Goal: Task Accomplishment & Management: Manage account settings

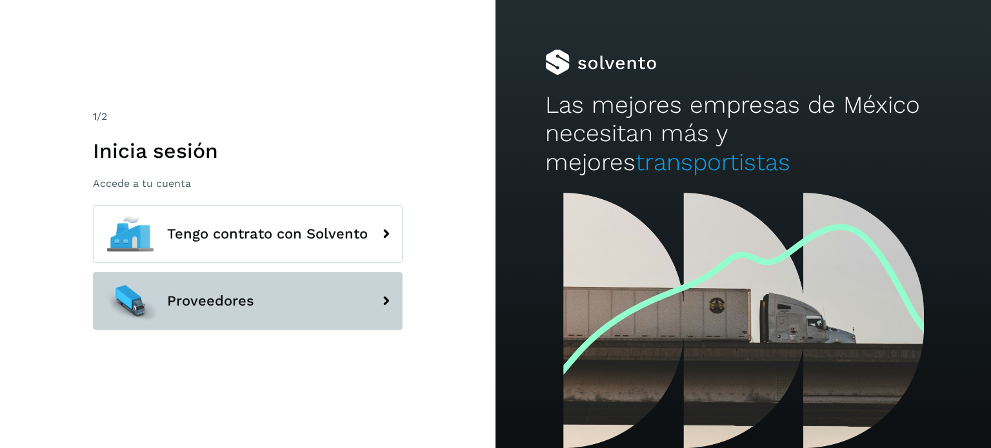
click at [242, 284] on button "Proveedores" at bounding box center [248, 301] width 310 height 58
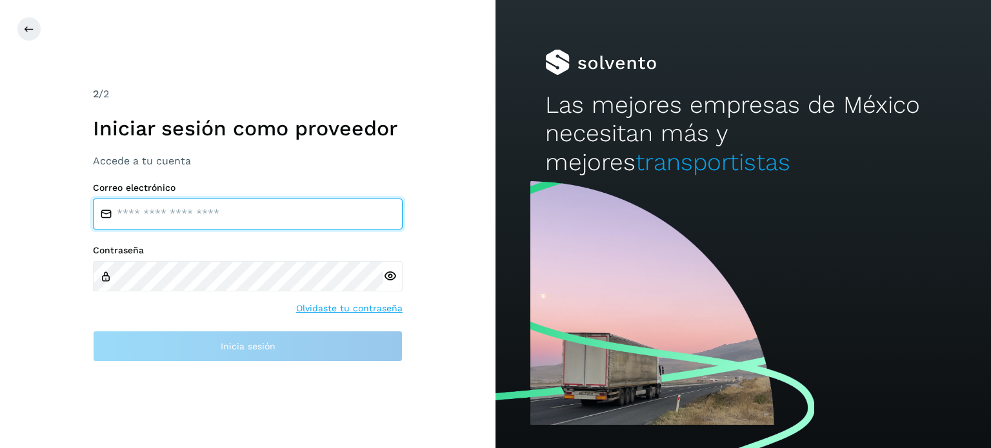
click at [204, 223] on input "email" at bounding box center [248, 214] width 310 height 31
type input "**********"
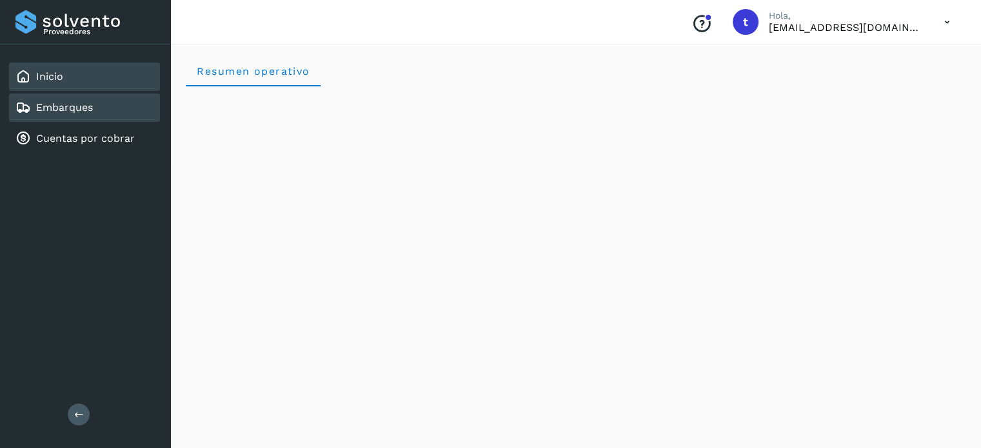
click at [79, 104] on link "Embarques" at bounding box center [64, 107] width 57 height 12
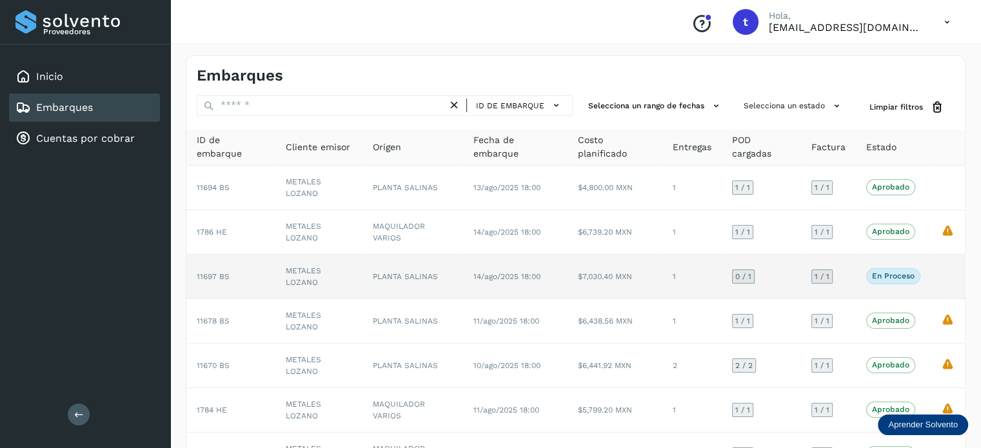
click at [673, 284] on td "1" at bounding box center [691, 277] width 59 height 45
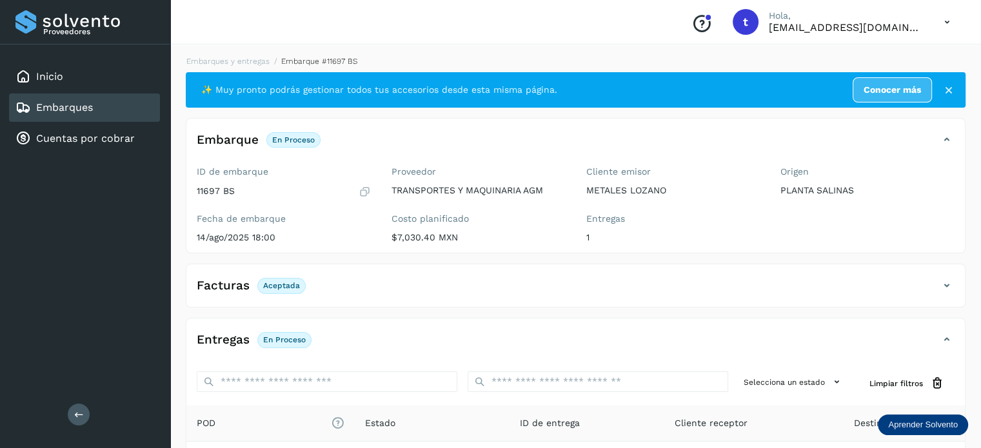
click at [286, 288] on p "Aceptada" at bounding box center [281, 285] width 37 height 9
click at [503, 299] on div "Facturas Aceptada" at bounding box center [575, 291] width 778 height 32
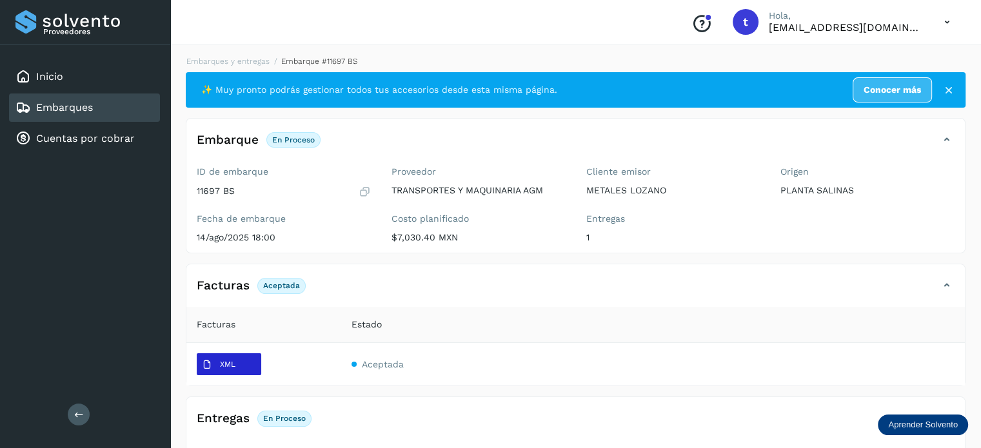
click at [232, 369] on span "XML" at bounding box center [219, 365] width 44 height 21
drag, startPoint x: 232, startPoint y: 367, endPoint x: 531, endPoint y: 360, distance: 299.3
click at [530, 360] on td "Aceptada" at bounding box center [653, 364] width 624 height 43
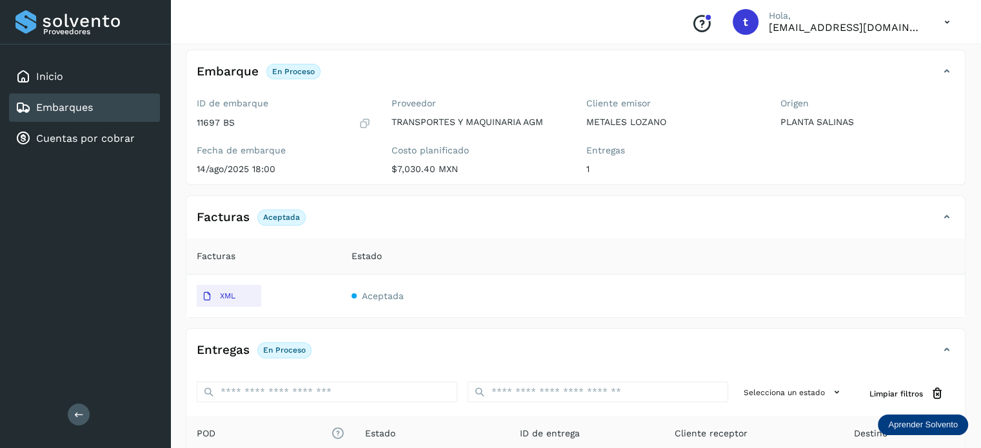
scroll to position [46, 0]
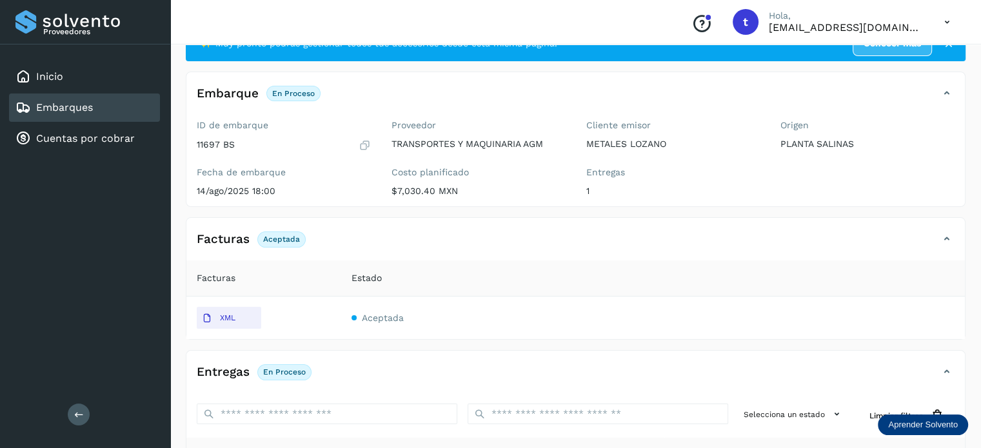
click at [117, 110] on div "Embarques" at bounding box center [84, 108] width 151 height 28
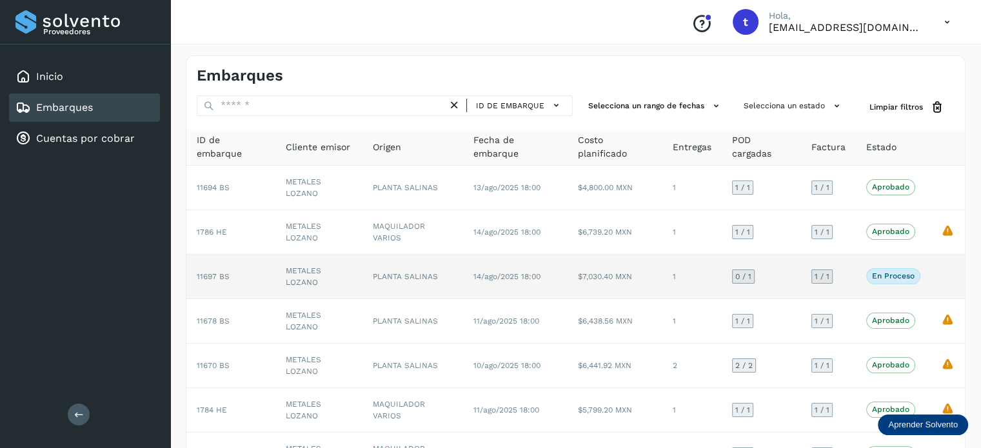
click at [451, 286] on td "PLANTA SALINAS" at bounding box center [412, 277] width 100 height 45
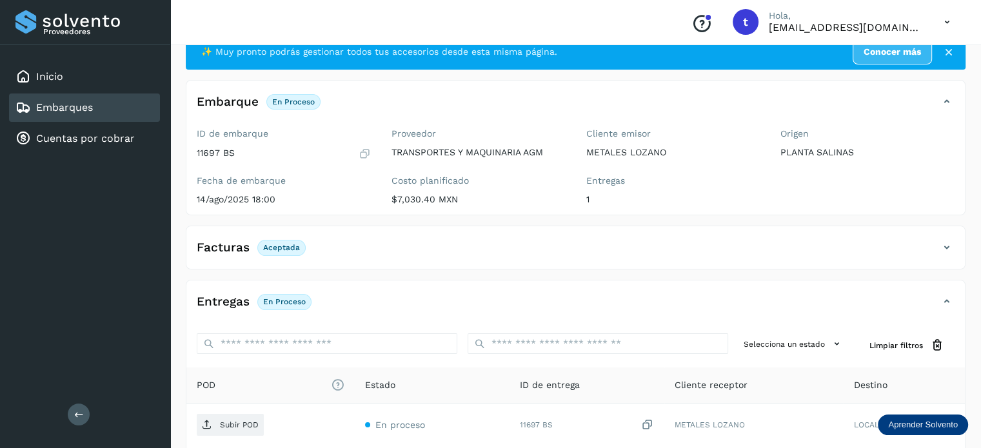
scroll to position [161, 0]
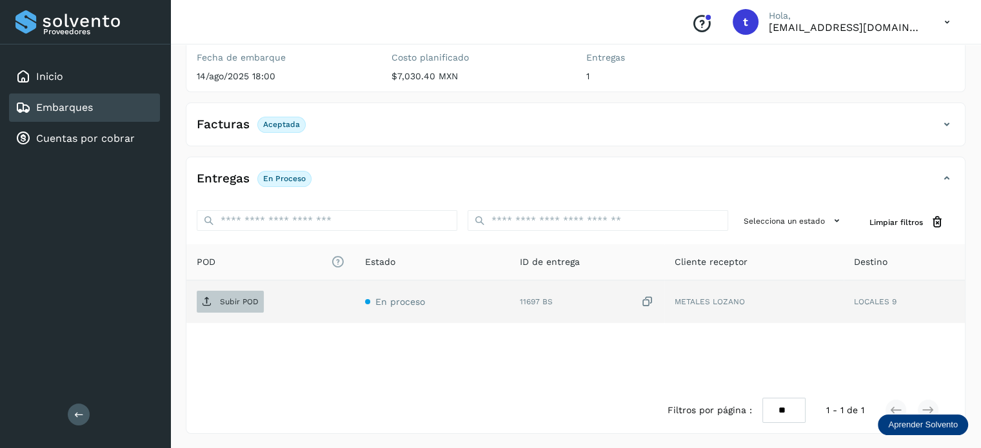
click at [233, 304] on p "Subir POD" at bounding box center [239, 301] width 39 height 9
click at [239, 306] on span "PDF" at bounding box center [218, 302] width 43 height 21
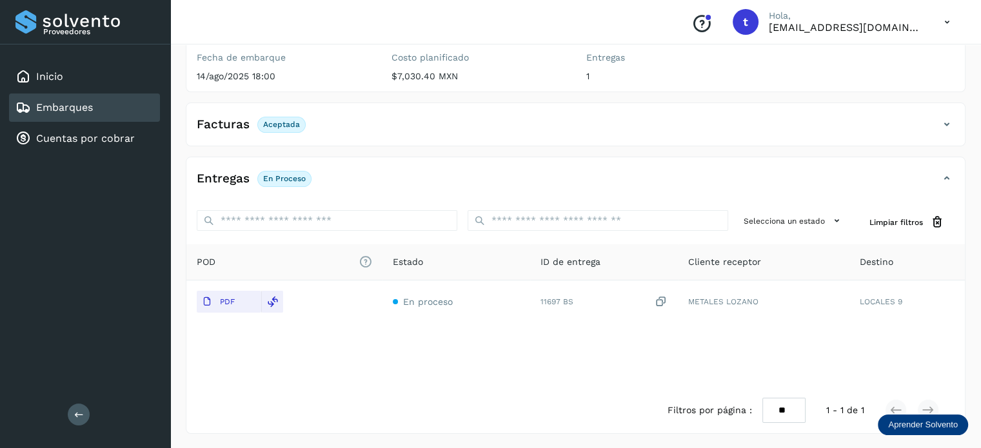
click at [74, 112] on link "Embarques" at bounding box center [64, 107] width 57 height 12
